Goal: Navigation & Orientation: Find specific page/section

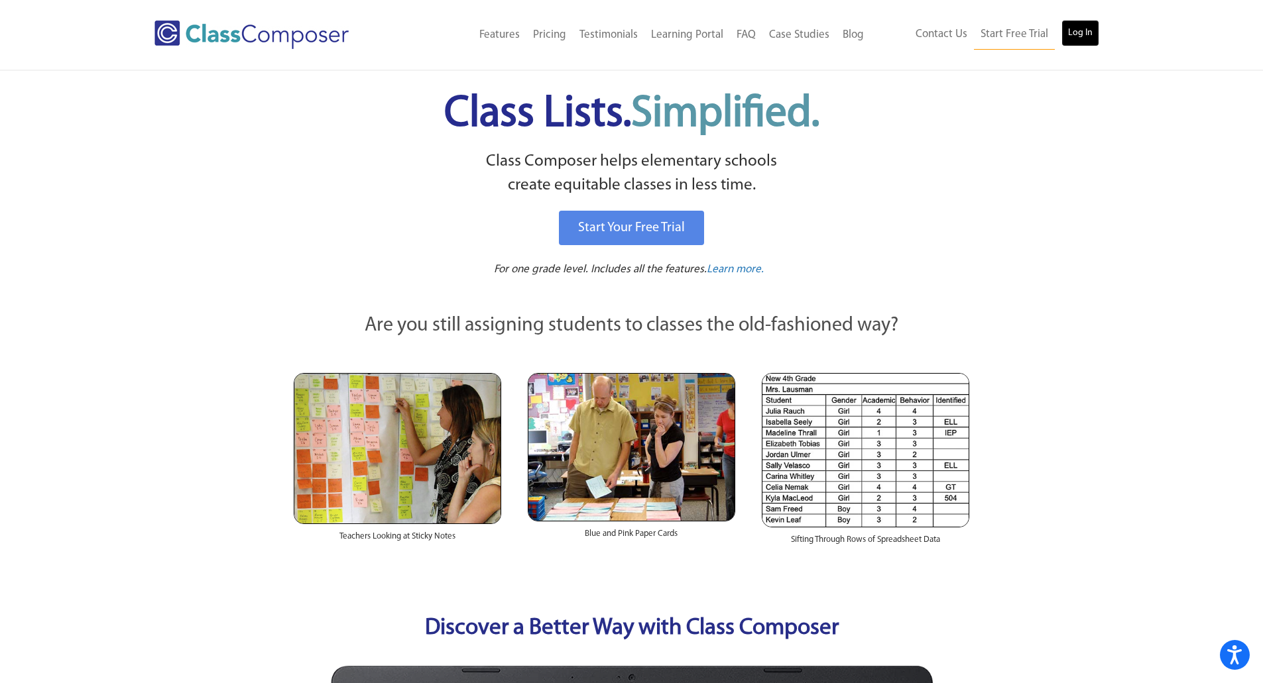
click at [1084, 41] on link "Log In" at bounding box center [1080, 33] width 38 height 27
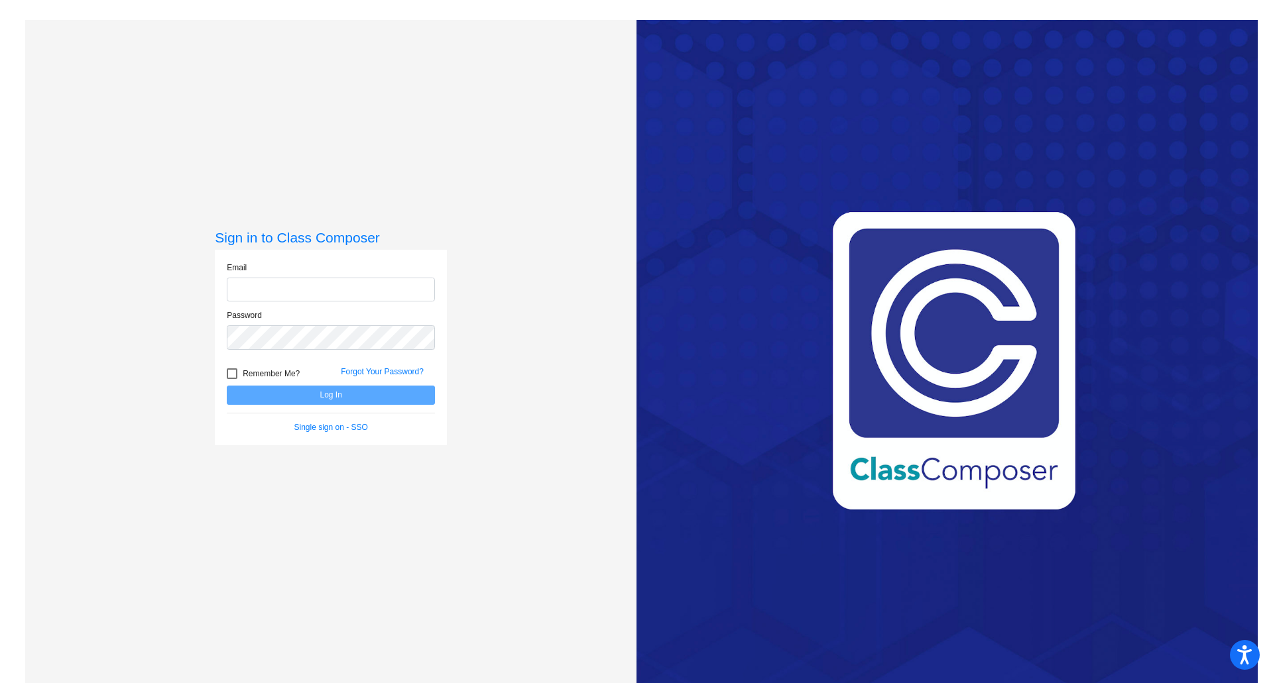
type input "[PERSON_NAME][EMAIL_ADDRESS][PERSON_NAME][DOMAIN_NAME]"
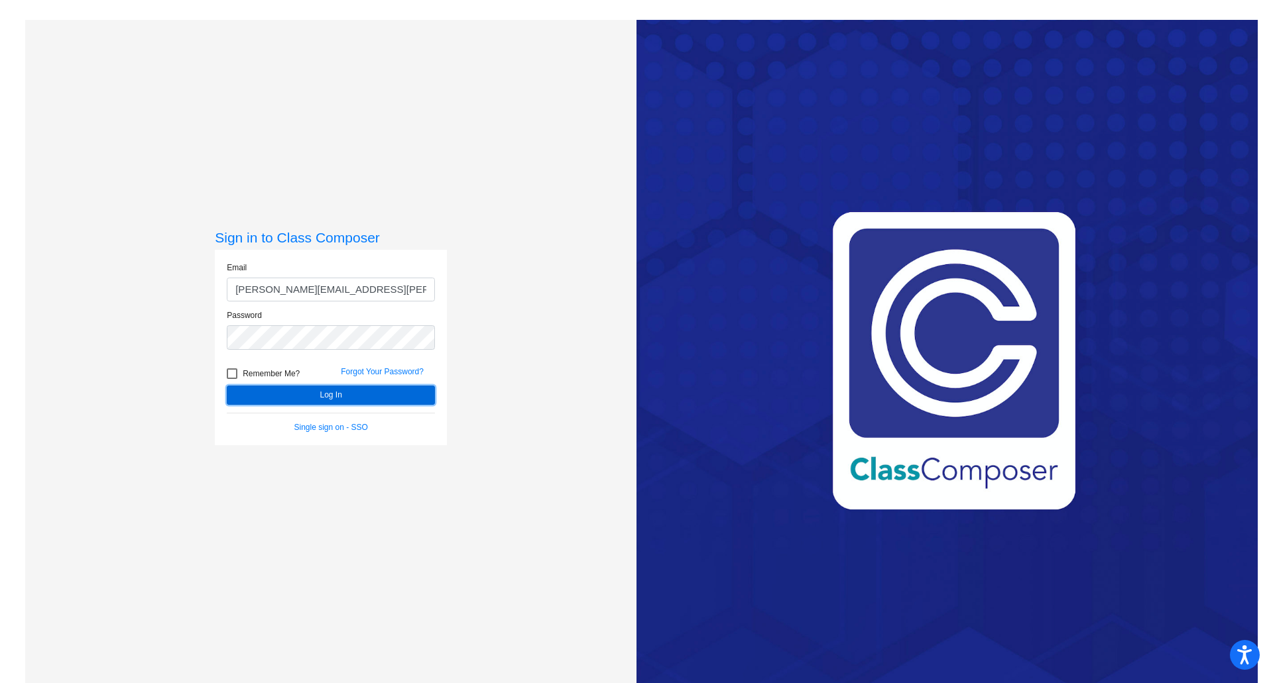
click at [341, 394] on button "Log In" at bounding box center [331, 395] width 208 height 19
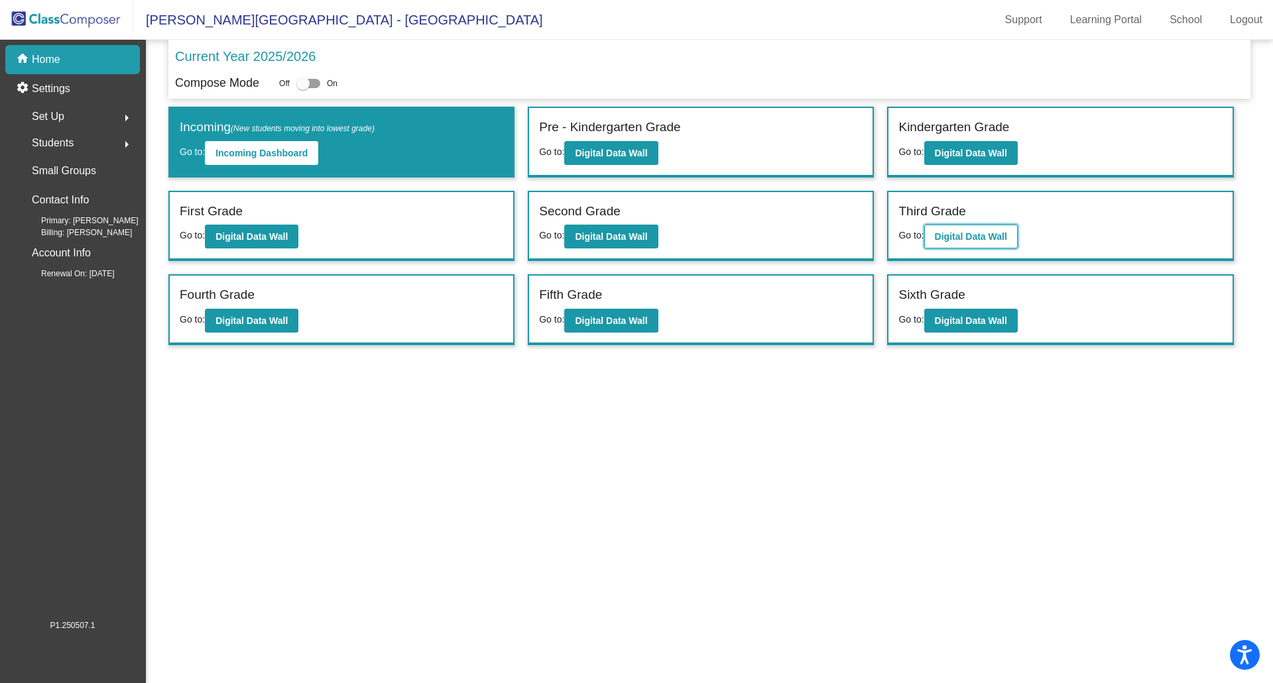
click at [1007, 239] on b "Digital Data Wall" at bounding box center [971, 236] width 72 height 11
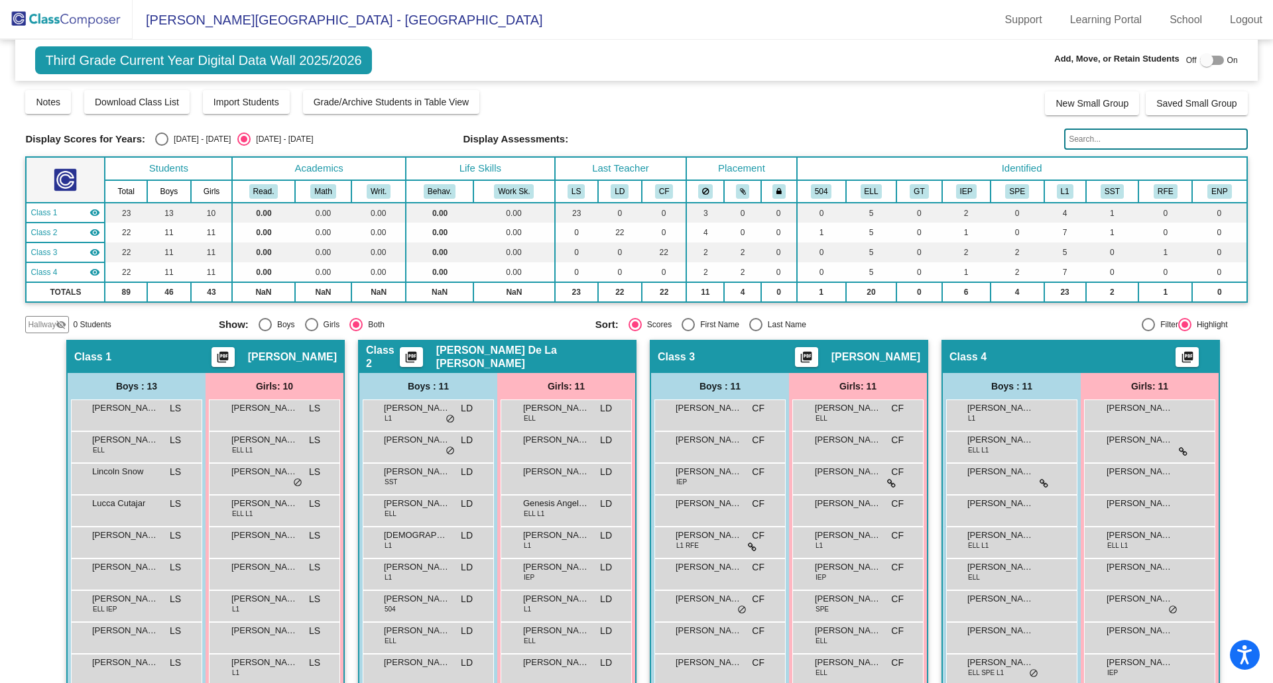
click at [58, 18] on img at bounding box center [66, 19] width 133 height 39
